Goal: Navigation & Orientation: Find specific page/section

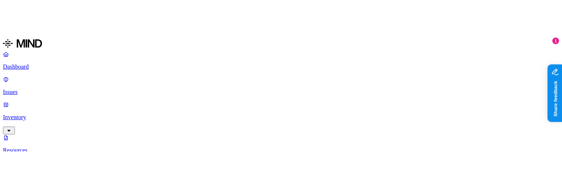
scroll to position [62, 0]
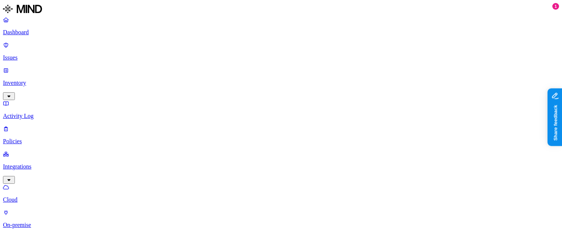
click at [45, 80] on p "Inventory" at bounding box center [281, 83] width 556 height 7
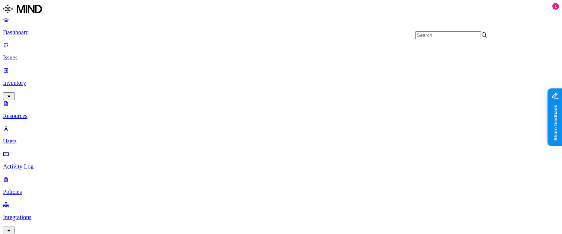
scroll to position [601, 0]
